Goal: Transaction & Acquisition: Purchase product/service

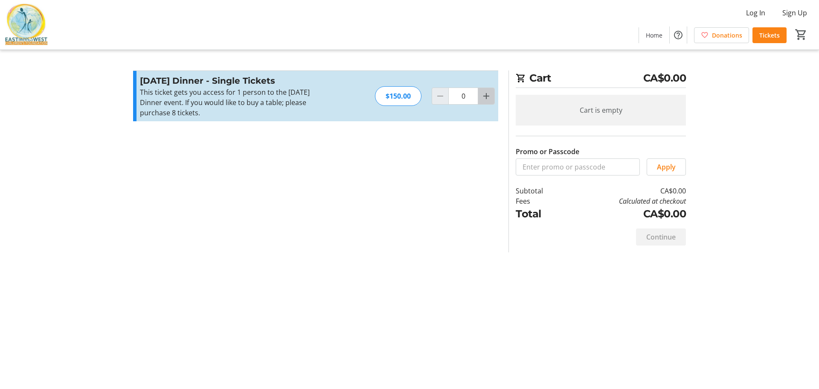
click at [482, 92] on mat-icon "Increment by one" at bounding box center [486, 96] width 10 height 10
click at [487, 100] on mat-icon "Increment by one" at bounding box center [486, 96] width 10 height 10
type input "2"
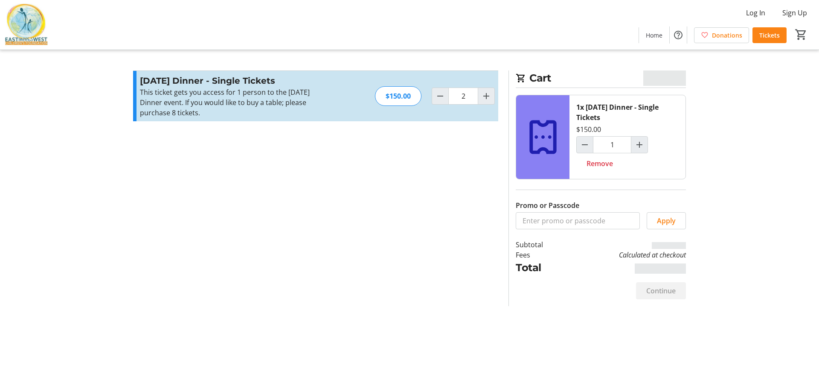
type input "2"
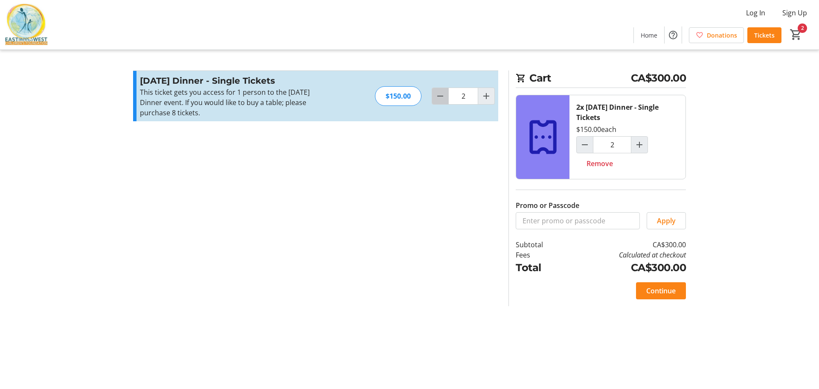
click at [448, 97] on span "Decrement by one" at bounding box center [440, 96] width 16 height 16
type input "0"
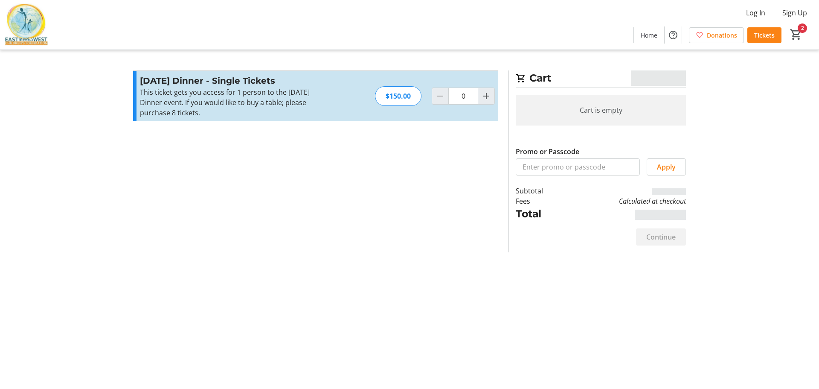
click at [30, 29] on img at bounding box center [26, 24] width 43 height 43
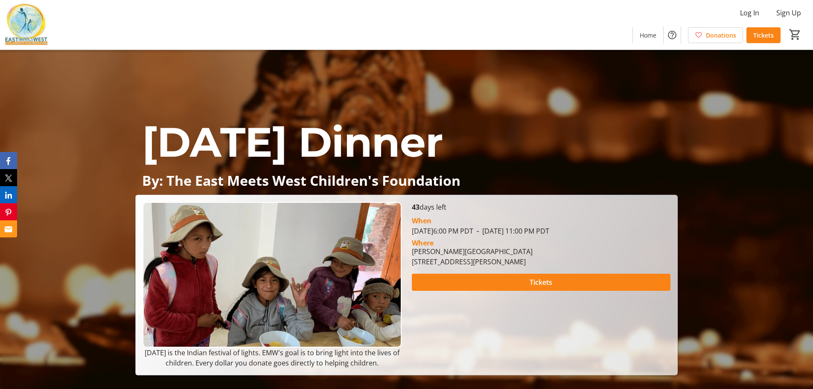
drag, startPoint x: 620, startPoint y: 315, endPoint x: 620, endPoint y: 100, distance: 215.5
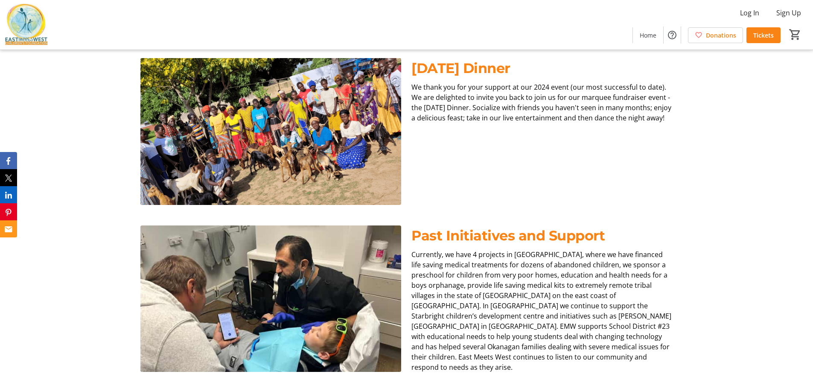
scroll to position [341, 0]
